Goal: Information Seeking & Learning: Understand process/instructions

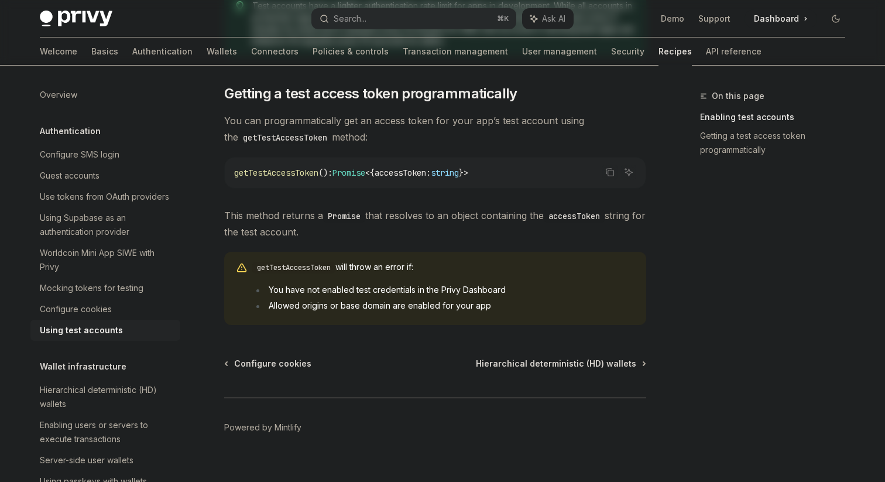
scroll to position [737, 0]
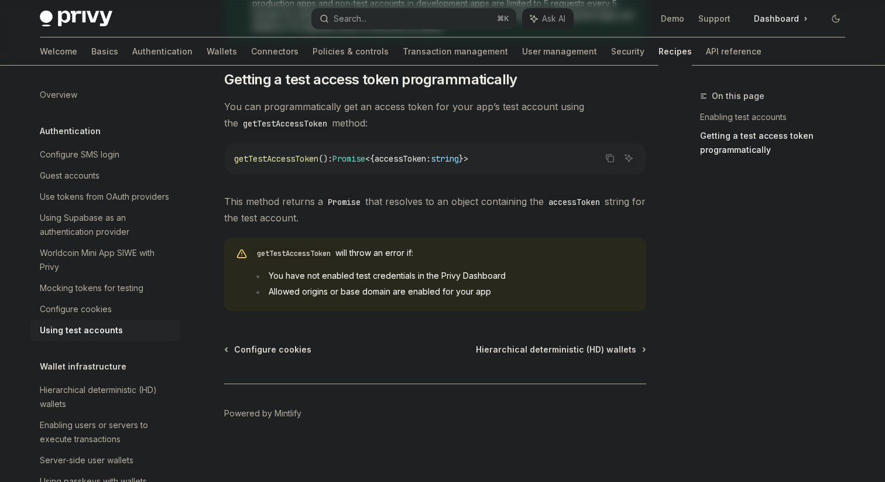
click at [436, 216] on span "This method returns a Promise that resolves to an object containing the accessT…" at bounding box center [435, 209] width 422 height 33
click at [439, 218] on span "This method returns a Promise that resolves to an object containing the accessT…" at bounding box center [435, 209] width 422 height 33
click at [438, 217] on span "This method returns a Promise that resolves to an object containing the accessT…" at bounding box center [435, 209] width 422 height 33
click at [437, 216] on span "This method returns a Promise that resolves to an object containing the accessT…" at bounding box center [435, 209] width 422 height 33
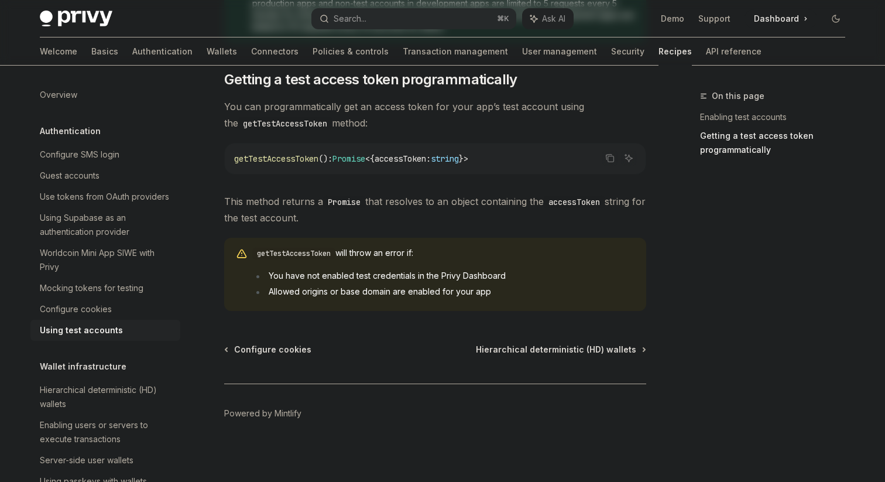
click at [437, 216] on span "This method returns a Promise that resolves to an object containing the accessT…" at bounding box center [435, 209] width 422 height 33
click at [437, 219] on span "This method returns a Promise that resolves to an object containing the accessT…" at bounding box center [435, 209] width 422 height 33
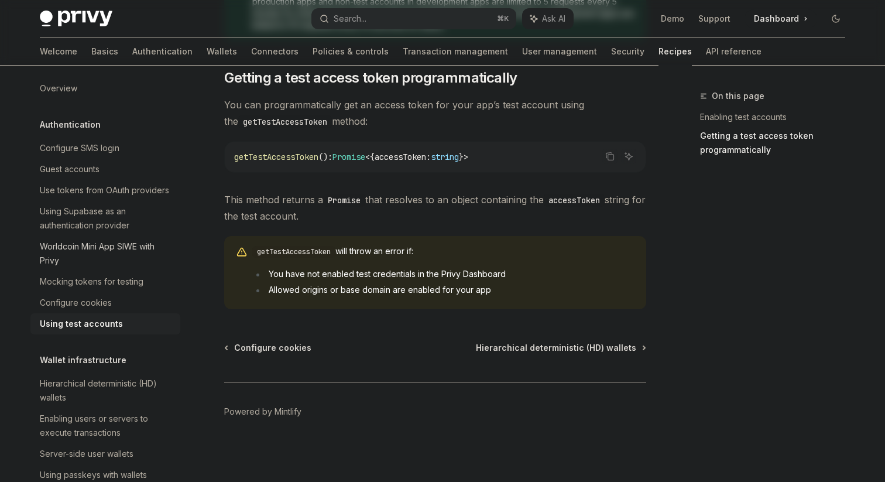
scroll to position [0, 0]
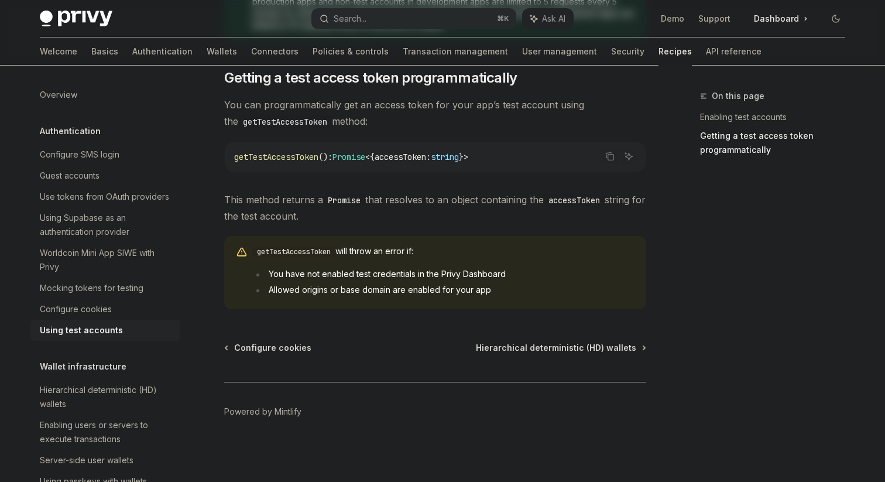
click at [438, 219] on span "This method returns a Promise that resolves to an object containing the accessT…" at bounding box center [435, 207] width 422 height 33
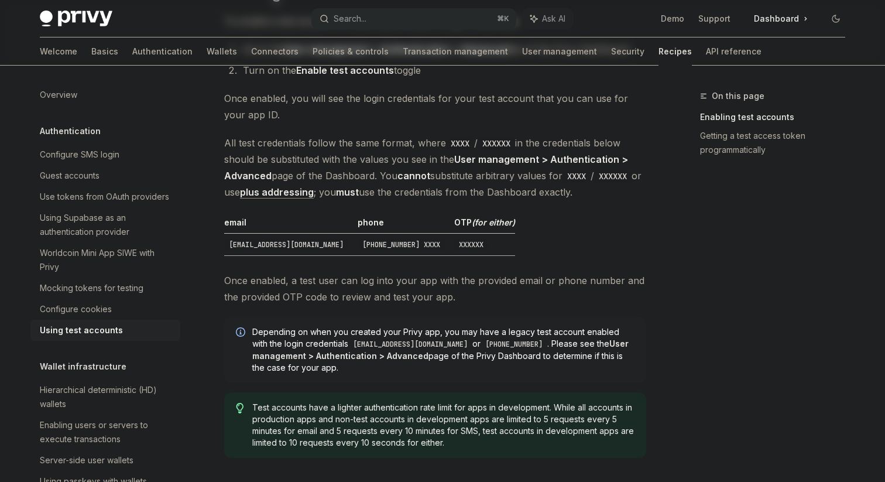
scroll to position [321, 0]
click at [439, 116] on span "Once enabled, you will see the login credentials for your test account that you…" at bounding box center [435, 107] width 422 height 33
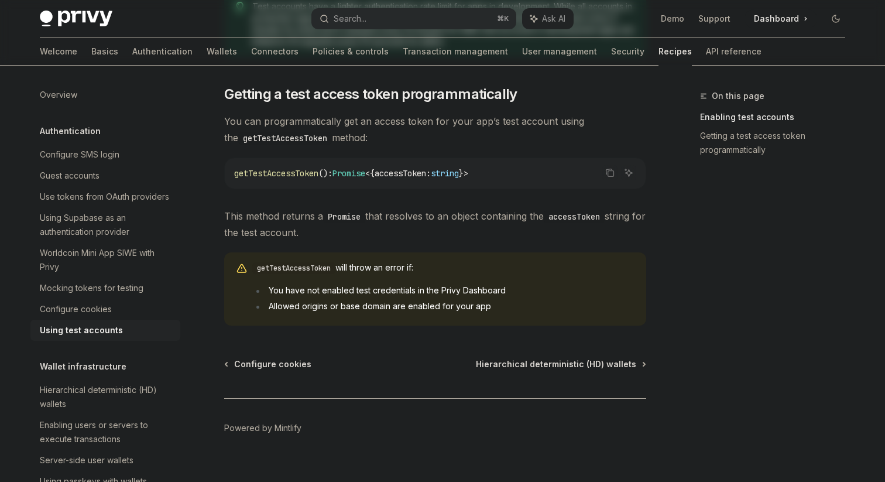
scroll to position [739, 0]
